Goal: Task Accomplishment & Management: Manage account settings

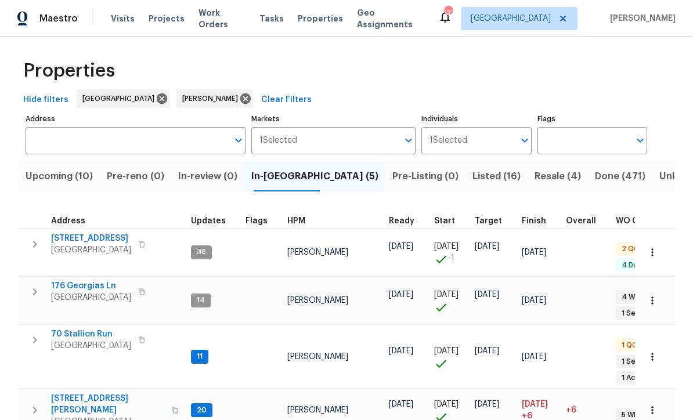
scroll to position [2, 0]
click at [78, 329] on span "70 Stallion Run" at bounding box center [91, 335] width 80 height 12
click at [69, 394] on span "[STREET_ADDRESS][PERSON_NAME]" at bounding box center [107, 405] width 113 height 23
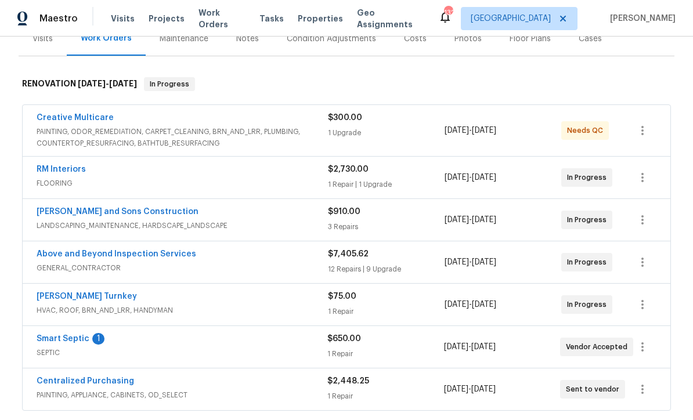
scroll to position [192, 0]
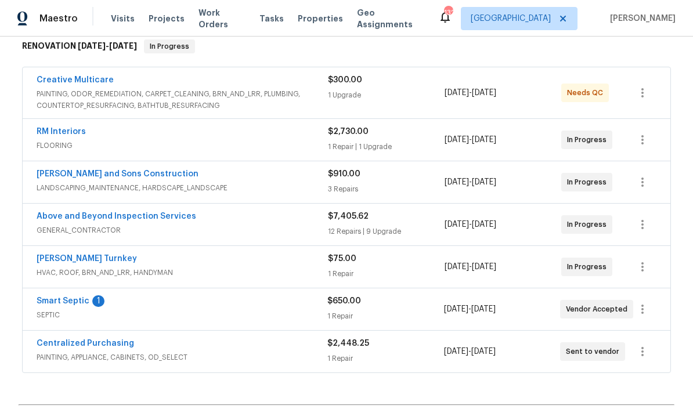
click at [60, 297] on link "Smart Septic" at bounding box center [63, 301] width 53 height 8
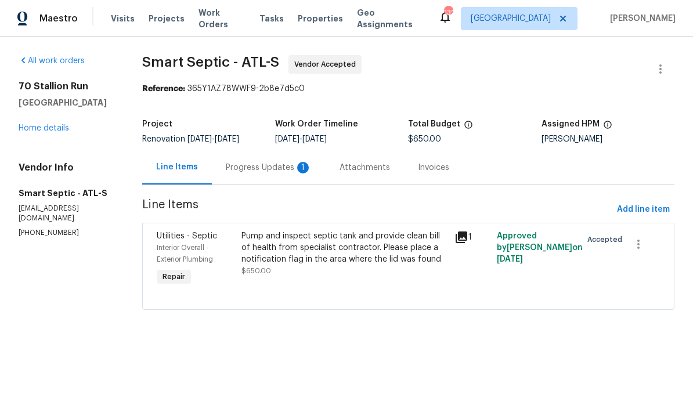
click at [242, 167] on div "Progress Updates 1" at bounding box center [269, 168] width 86 height 12
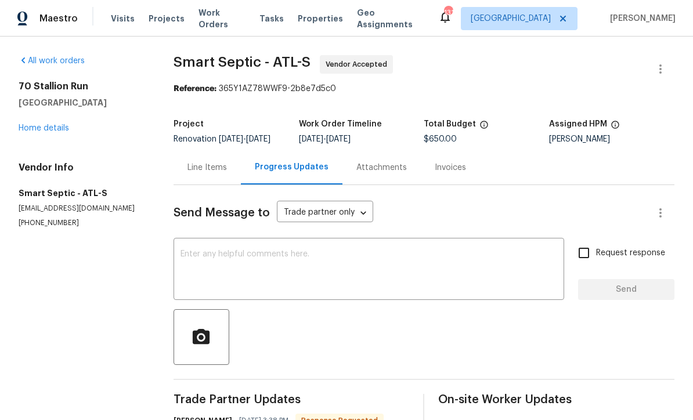
click at [189, 250] on textarea at bounding box center [369, 270] width 377 height 41
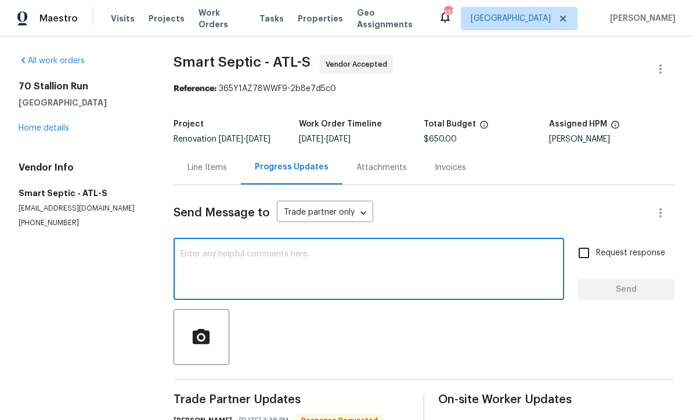
scroll to position [28, 0]
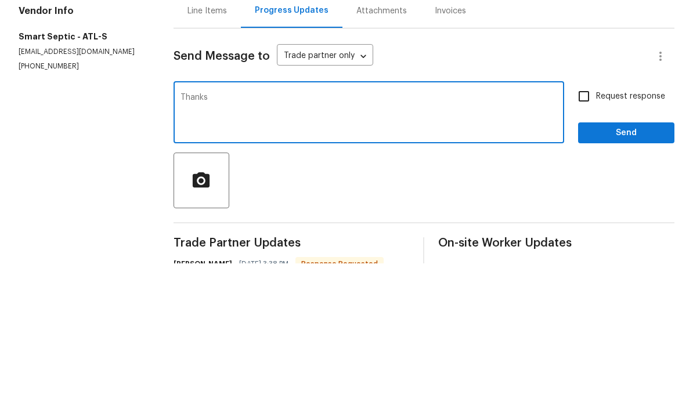
type textarea "Thanks"
click at [635, 283] on span "Send" at bounding box center [627, 290] width 78 height 15
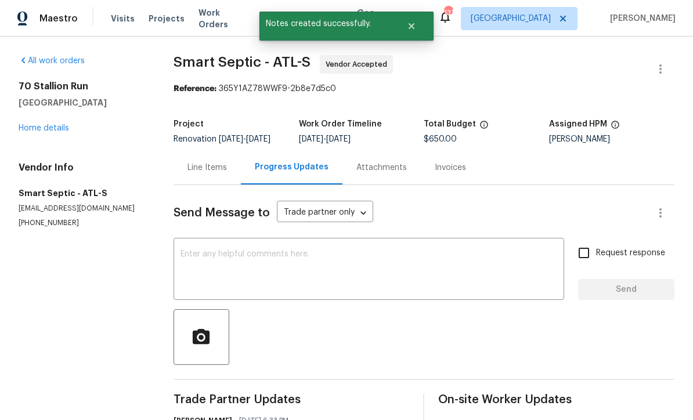
scroll to position [0, 0]
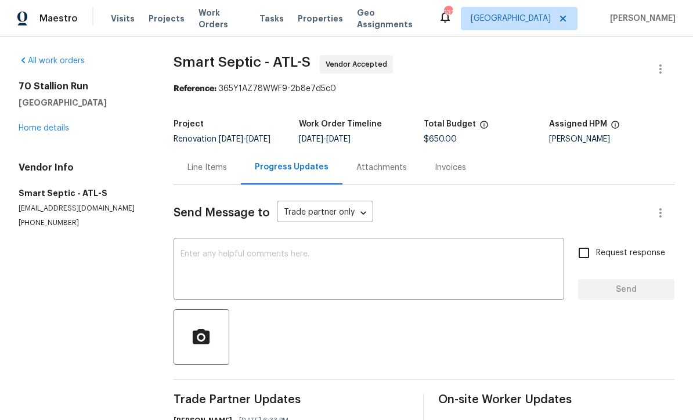
click at [33, 124] on link "Home details" at bounding box center [44, 128] width 51 height 8
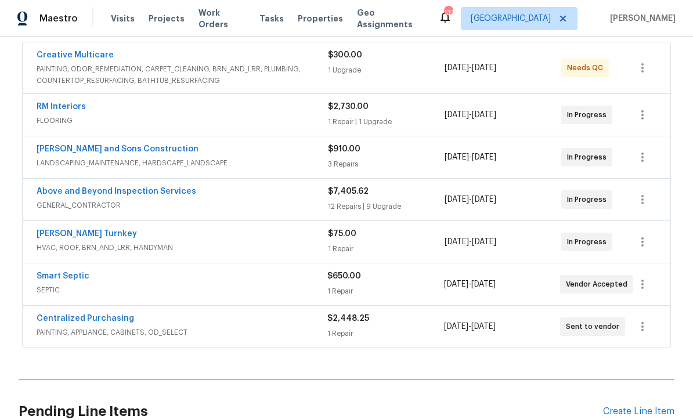
scroll to position [219, 0]
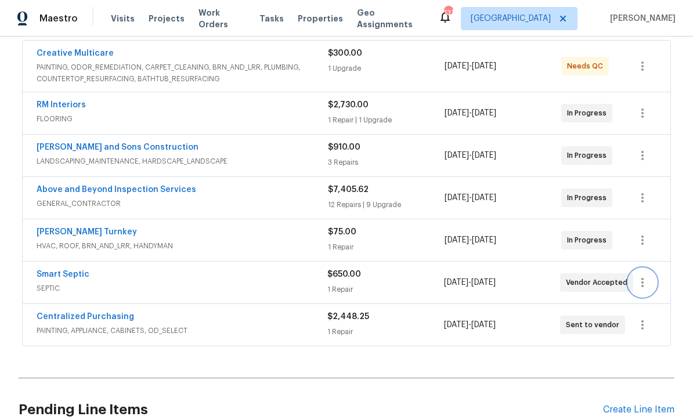
click at [649, 276] on icon "button" at bounding box center [643, 283] width 14 height 14
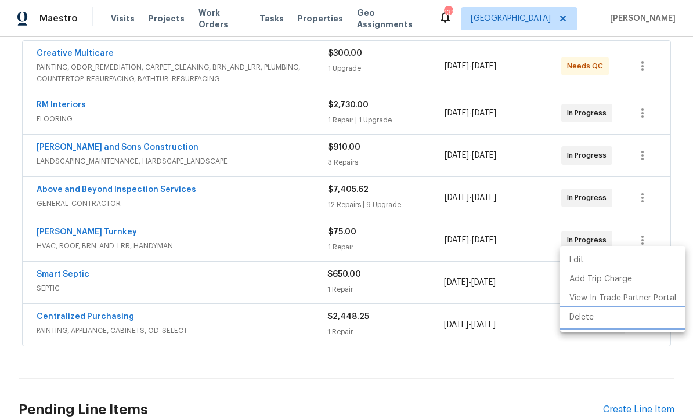
click at [590, 321] on li "Delete" at bounding box center [622, 317] width 125 height 19
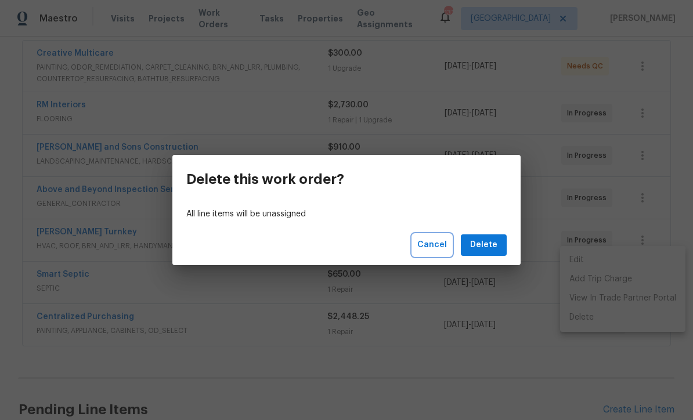
click at [433, 250] on span "Cancel" at bounding box center [432, 245] width 30 height 15
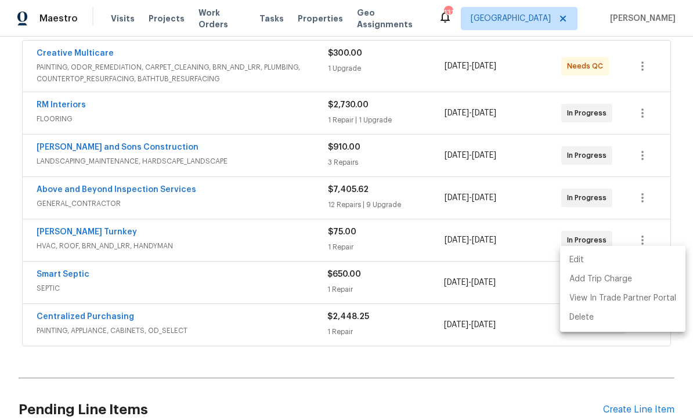
click at [682, 172] on div at bounding box center [346, 210] width 693 height 420
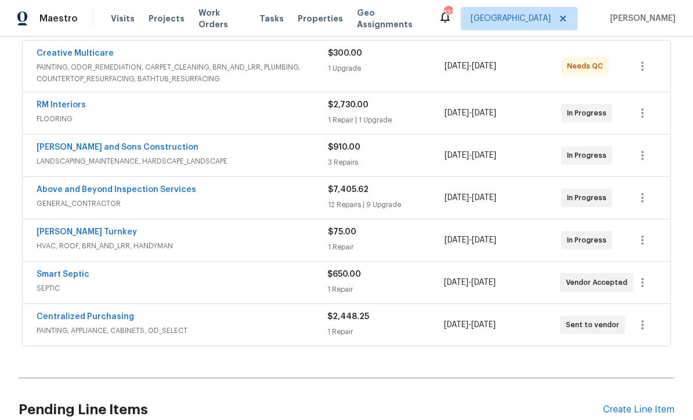
click at [48, 271] on link "Smart Septic" at bounding box center [63, 275] width 53 height 8
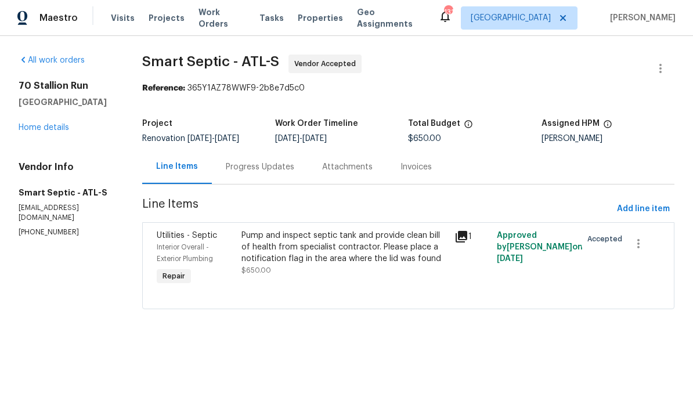
click at [241, 164] on div "Progress Updates" at bounding box center [260, 168] width 69 height 12
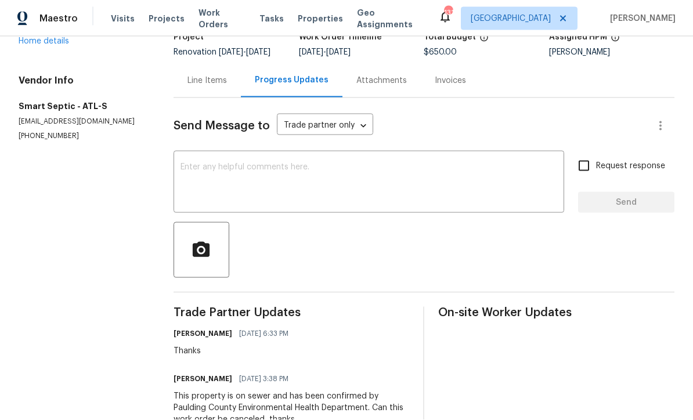
scroll to position [38, 0]
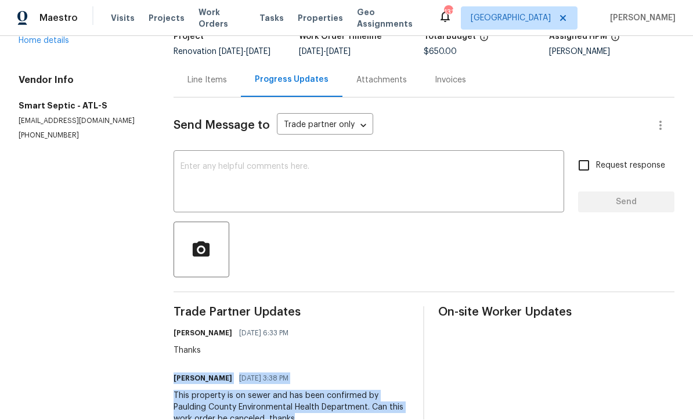
copy div "David Pierce 09/04/2025 3:38 PM This property is on sewer and has been confirme…"
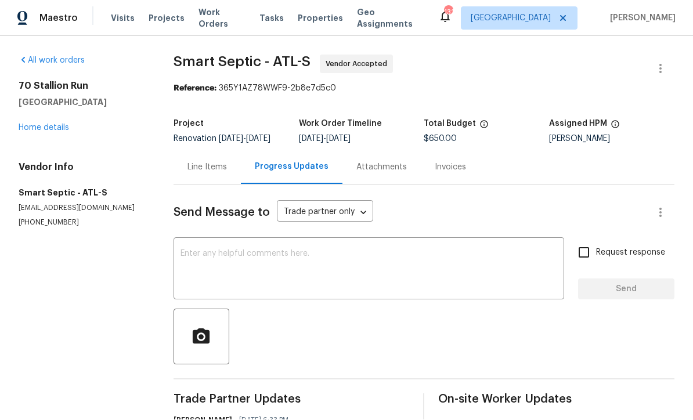
scroll to position [0, 0]
click at [203, 162] on div "Line Items" at bounding box center [207, 168] width 39 height 12
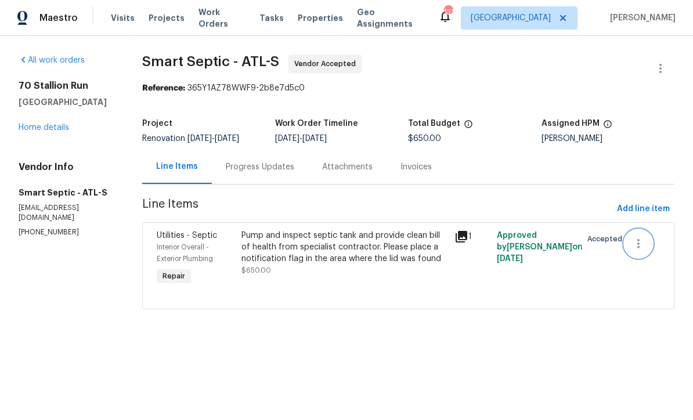
click at [641, 244] on icon "button" at bounding box center [639, 244] width 14 height 14
click at [646, 242] on li "Cancel" at bounding box center [647, 244] width 45 height 19
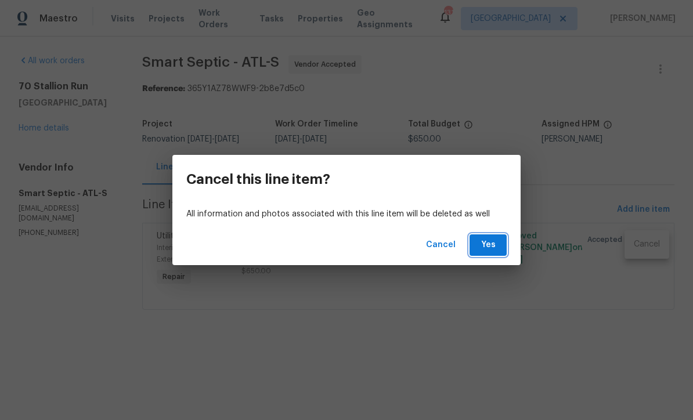
click at [490, 246] on span "Yes" at bounding box center [488, 245] width 19 height 15
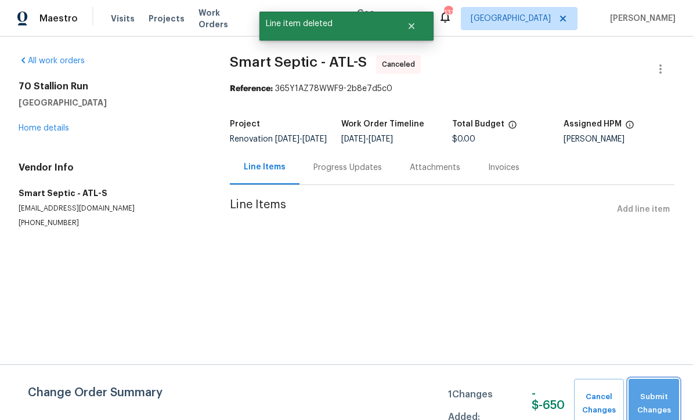
click at [657, 397] on span "Submit Changes" at bounding box center [654, 404] width 39 height 27
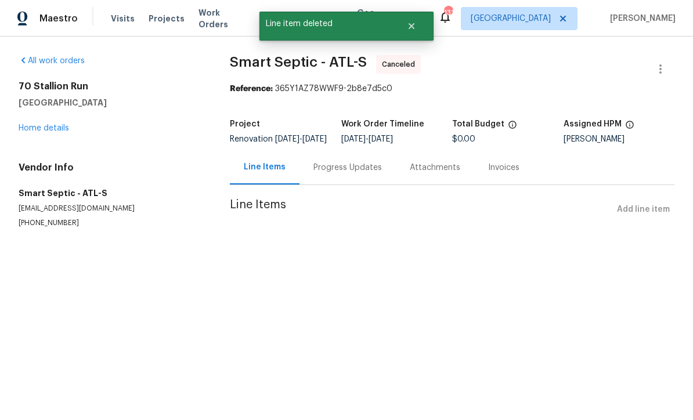
click at [39, 126] on link "Home details" at bounding box center [44, 128] width 51 height 8
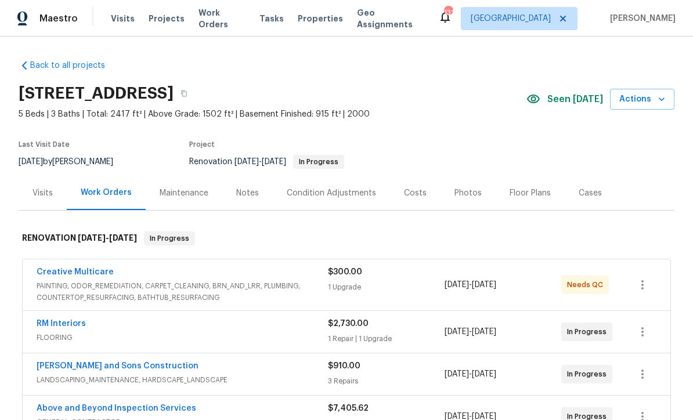
click at [239, 192] on div "Notes" at bounding box center [247, 194] width 23 height 12
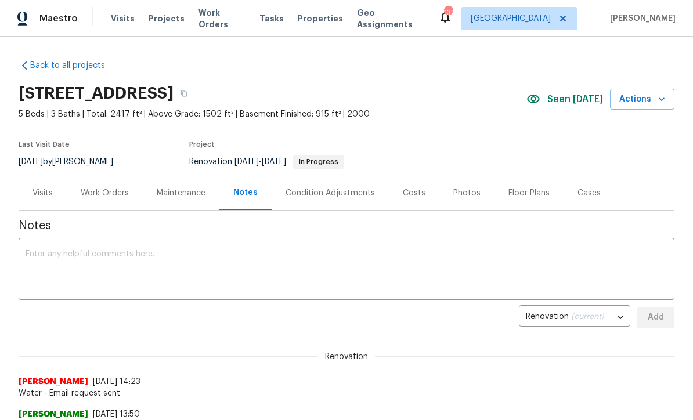
click at [35, 250] on textarea at bounding box center [347, 270] width 642 height 41
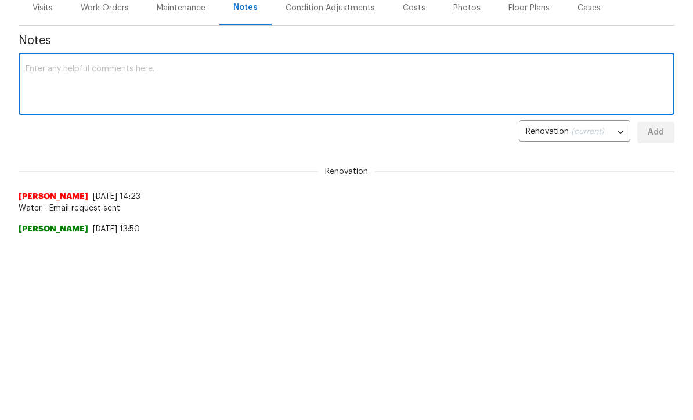
paste textarea "David Pierce 09/04/2025 3:38 PM This property is on sewer and has been confirme…"
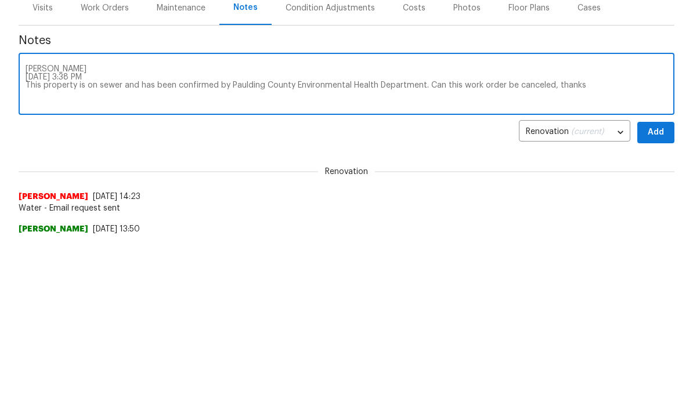
type textarea "David Pierce 09/04/2025 3:38 PM This property is on sewer and has been confirme…"
click at [659, 311] on span "Add" at bounding box center [656, 318] width 19 height 15
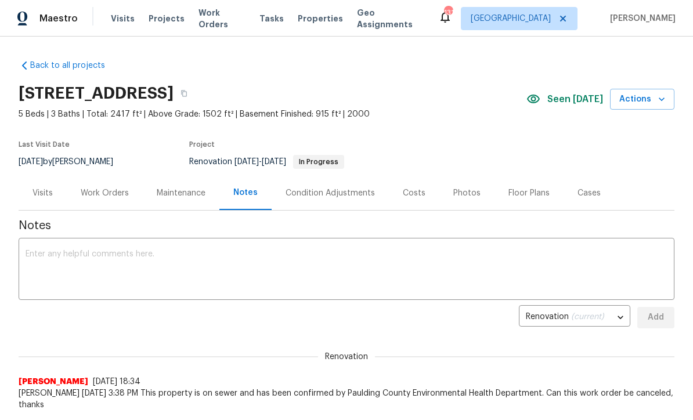
click at [97, 194] on div "Work Orders" at bounding box center [105, 194] width 48 height 12
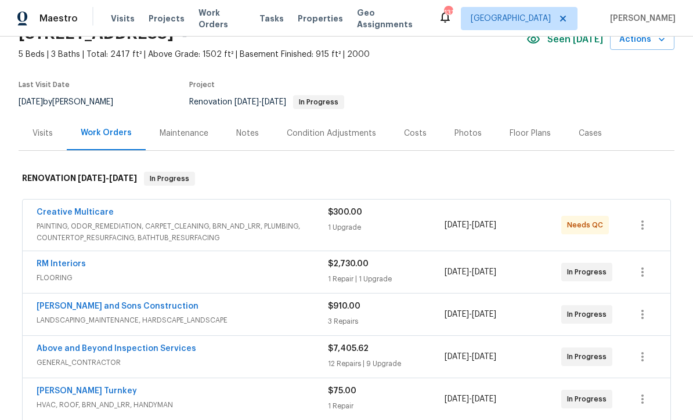
scroll to position [38, 0]
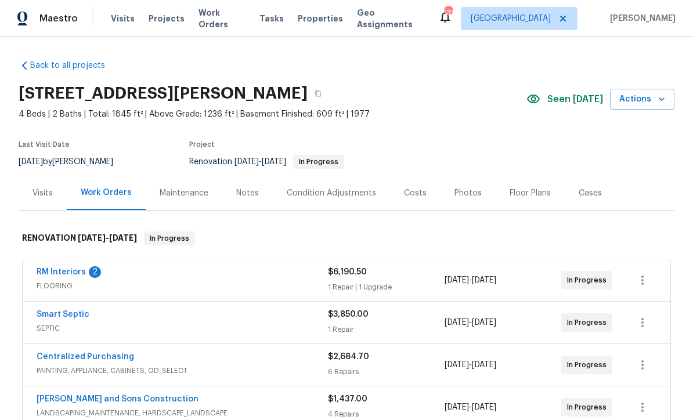
click at [56, 269] on link "RM Interiors" at bounding box center [61, 272] width 49 height 8
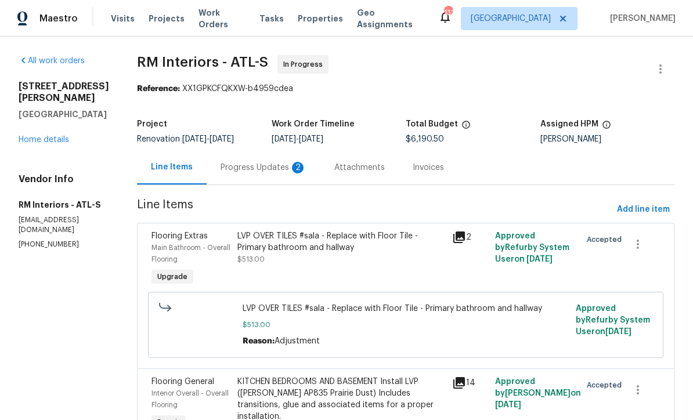
click at [221, 163] on div "Progress Updates 2" at bounding box center [264, 168] width 86 height 12
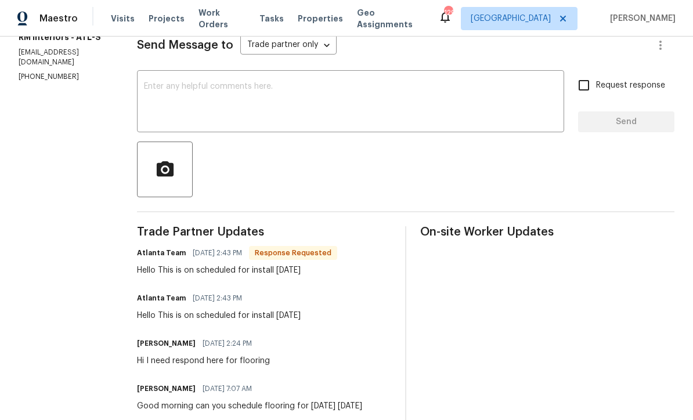
scroll to position [167, 0]
click at [142, 78] on div "x ​" at bounding box center [350, 103] width 427 height 59
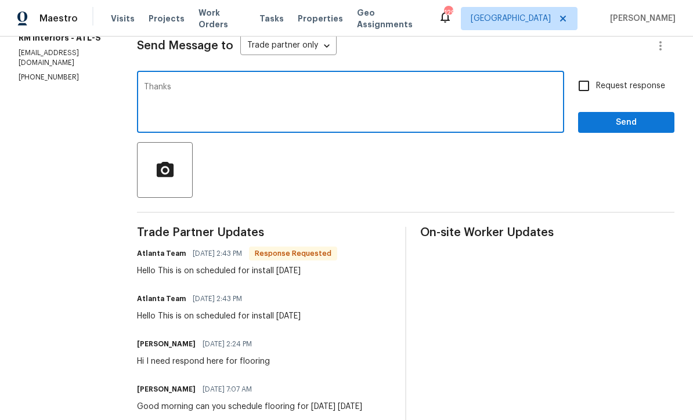
type textarea "Thanks"
click at [654, 126] on span "Send" at bounding box center [627, 123] width 78 height 15
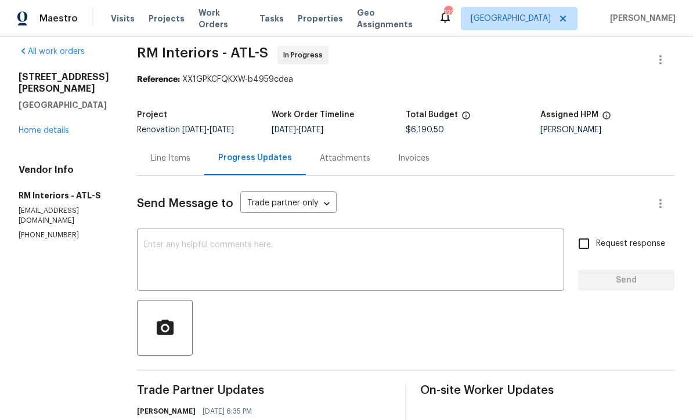
scroll to position [6, 0]
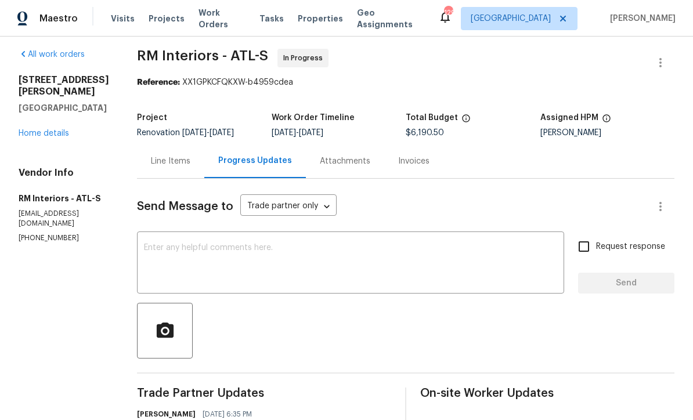
click at [41, 129] on link "Home details" at bounding box center [44, 133] width 51 height 8
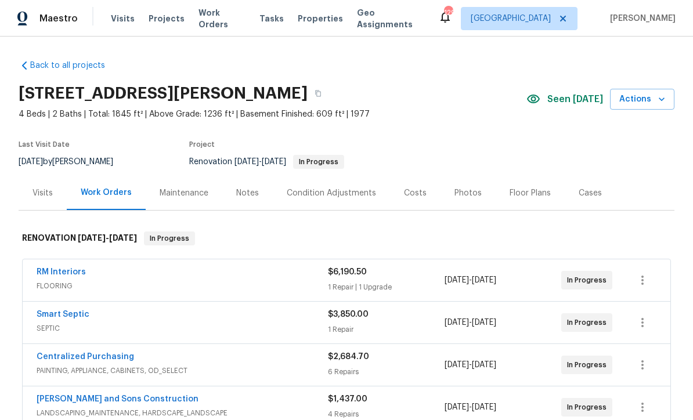
click at [240, 190] on div "Notes" at bounding box center [247, 194] width 23 height 12
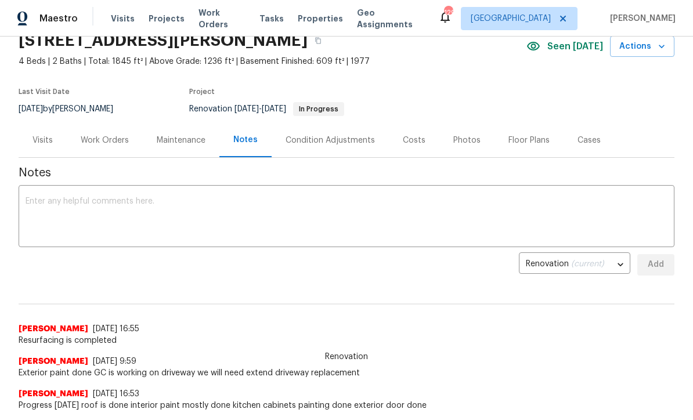
scroll to position [78, 0]
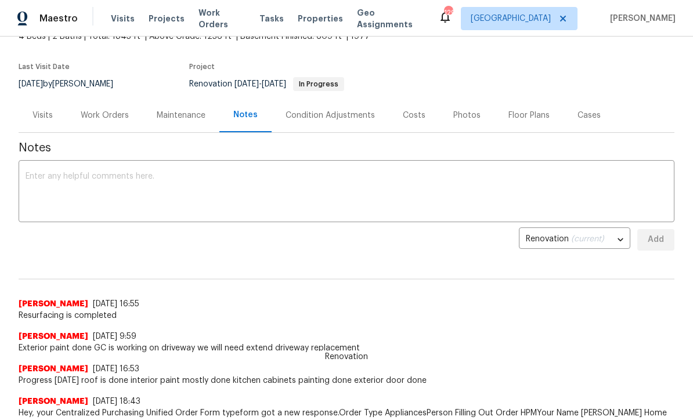
click at [31, 270] on div "Renovation Mirsad Srna 9/2/25, 16:55 Resurfacing is completed" at bounding box center [347, 291] width 656 height 62
click at [34, 173] on textarea at bounding box center [347, 192] width 642 height 41
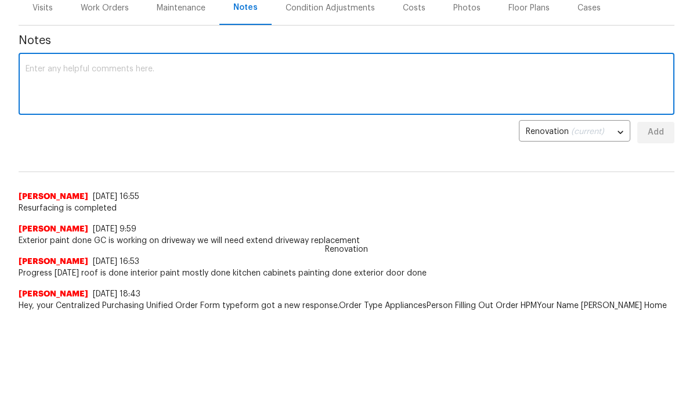
paste textarea "Atlanta Team 09/04/2025 2:43 PM Hello This is on scheduled for install tomorrow…"
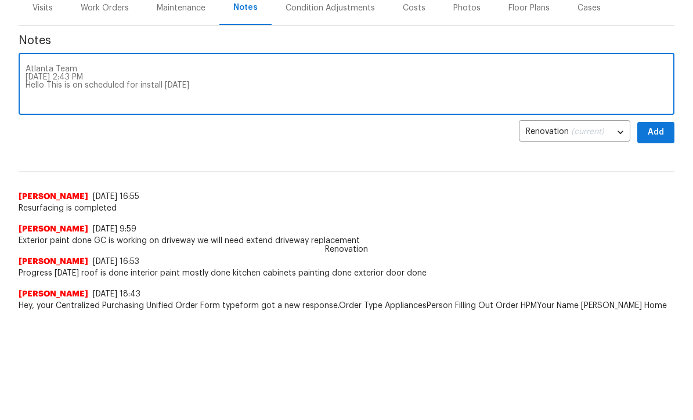
type textarea "Atlanta Team 09/04/2025 2:43 PM Hello This is on scheduled for install tomorrow…"
click at [665, 233] on span "Add" at bounding box center [656, 240] width 19 height 15
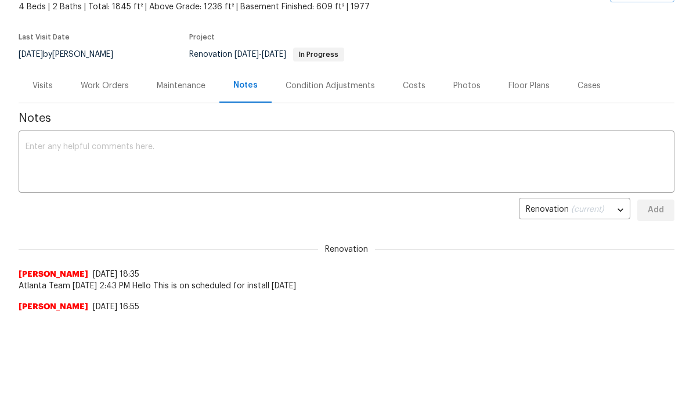
scroll to position [0, 0]
